Goal: Browse casually

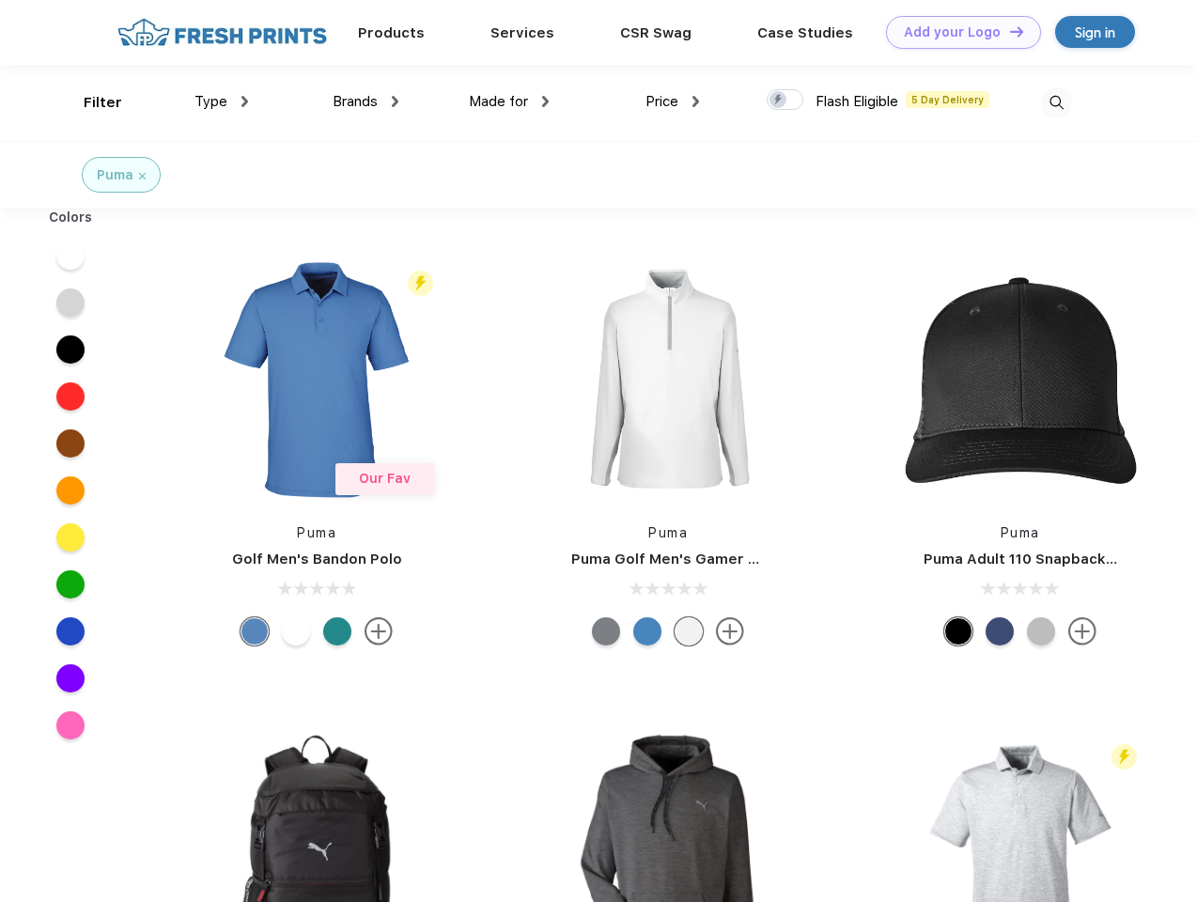
scroll to position [1, 0]
click at [957, 32] on link "Add your Logo Design Tool" at bounding box center [963, 32] width 155 height 33
click at [0, 0] on div "Design Tool" at bounding box center [0, 0] width 0 height 0
click at [1008, 31] on link "Add your Logo Design Tool" at bounding box center [963, 32] width 155 height 33
click at [90, 102] on div "Filter" at bounding box center [103, 103] width 39 height 22
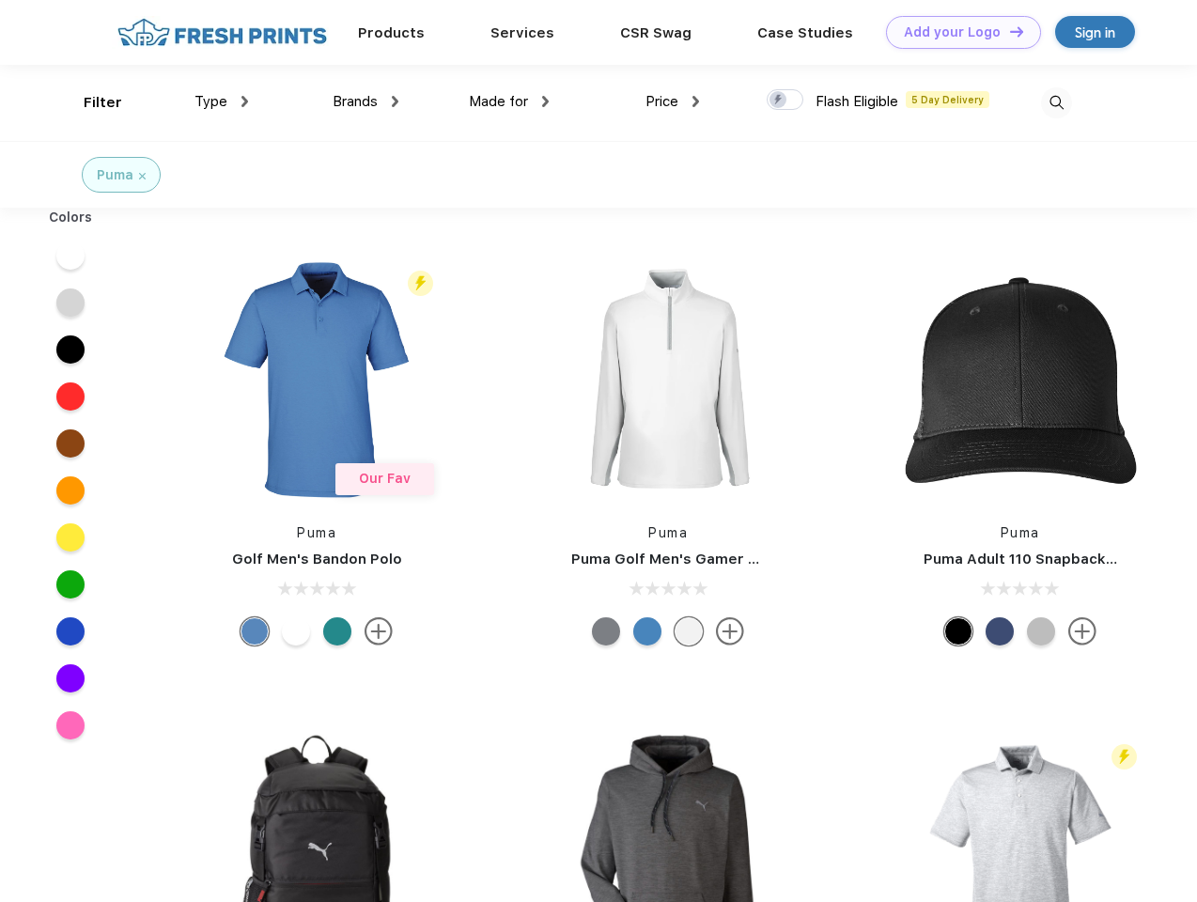
click at [222, 101] on span "Type" at bounding box center [211, 101] width 33 height 17
click at [366, 101] on span "Brands" at bounding box center [355, 101] width 45 height 17
click at [509, 101] on span "Made for" at bounding box center [498, 101] width 59 height 17
click at [673, 101] on span "Price" at bounding box center [662, 101] width 33 height 17
click at [786, 101] on div at bounding box center [785, 99] width 37 height 21
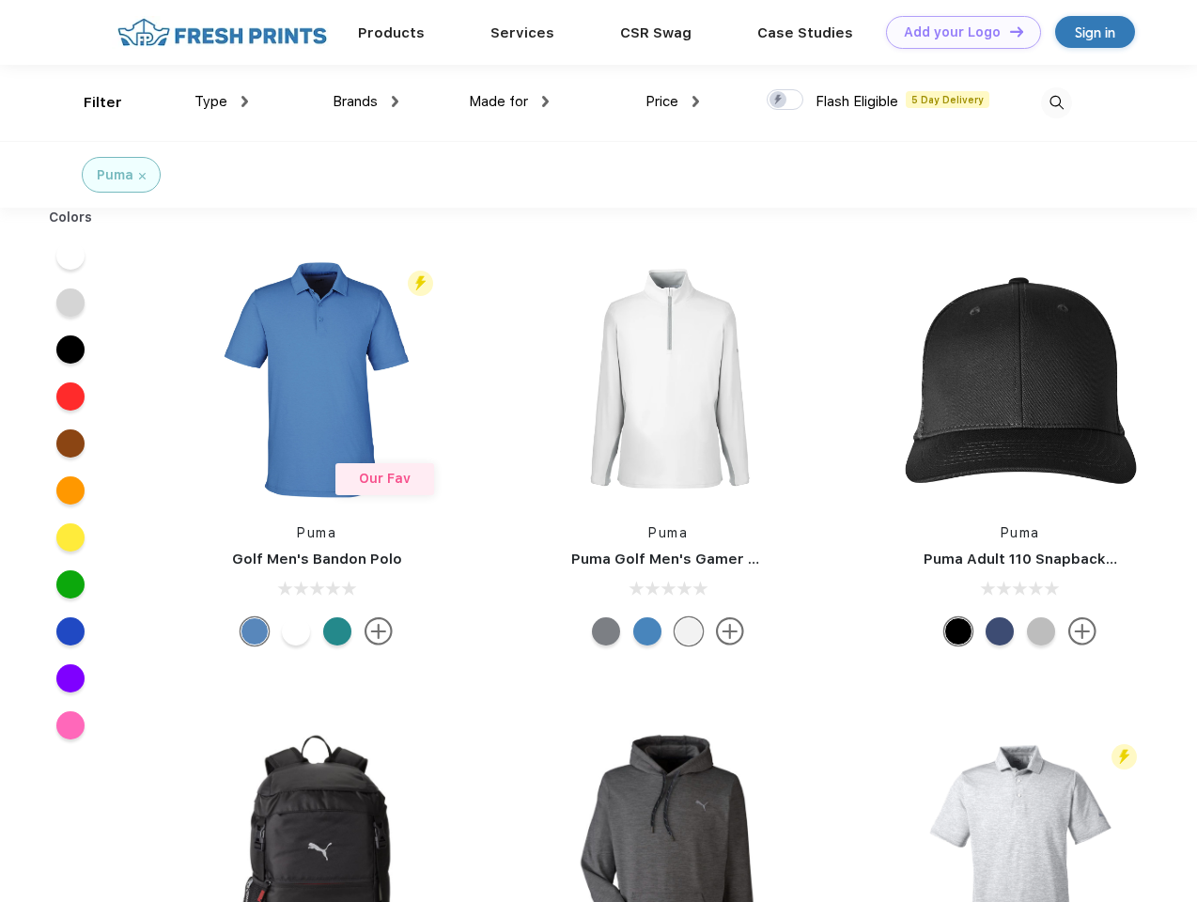
click at [779, 101] on input "checkbox" at bounding box center [773, 94] width 12 height 12
click at [1056, 102] on img at bounding box center [1056, 102] width 31 height 31
